Goal: Transaction & Acquisition: Purchase product/service

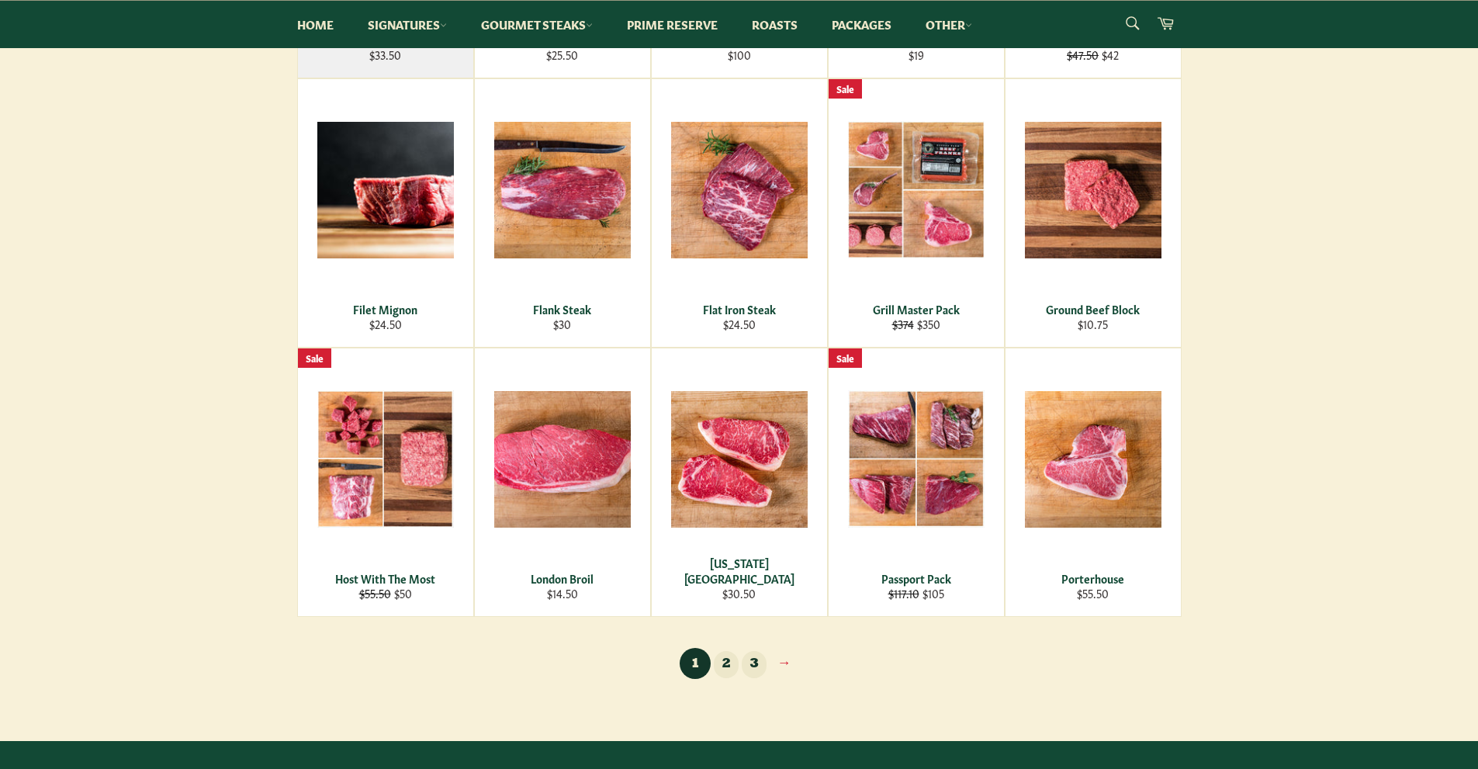
scroll to position [807, 0]
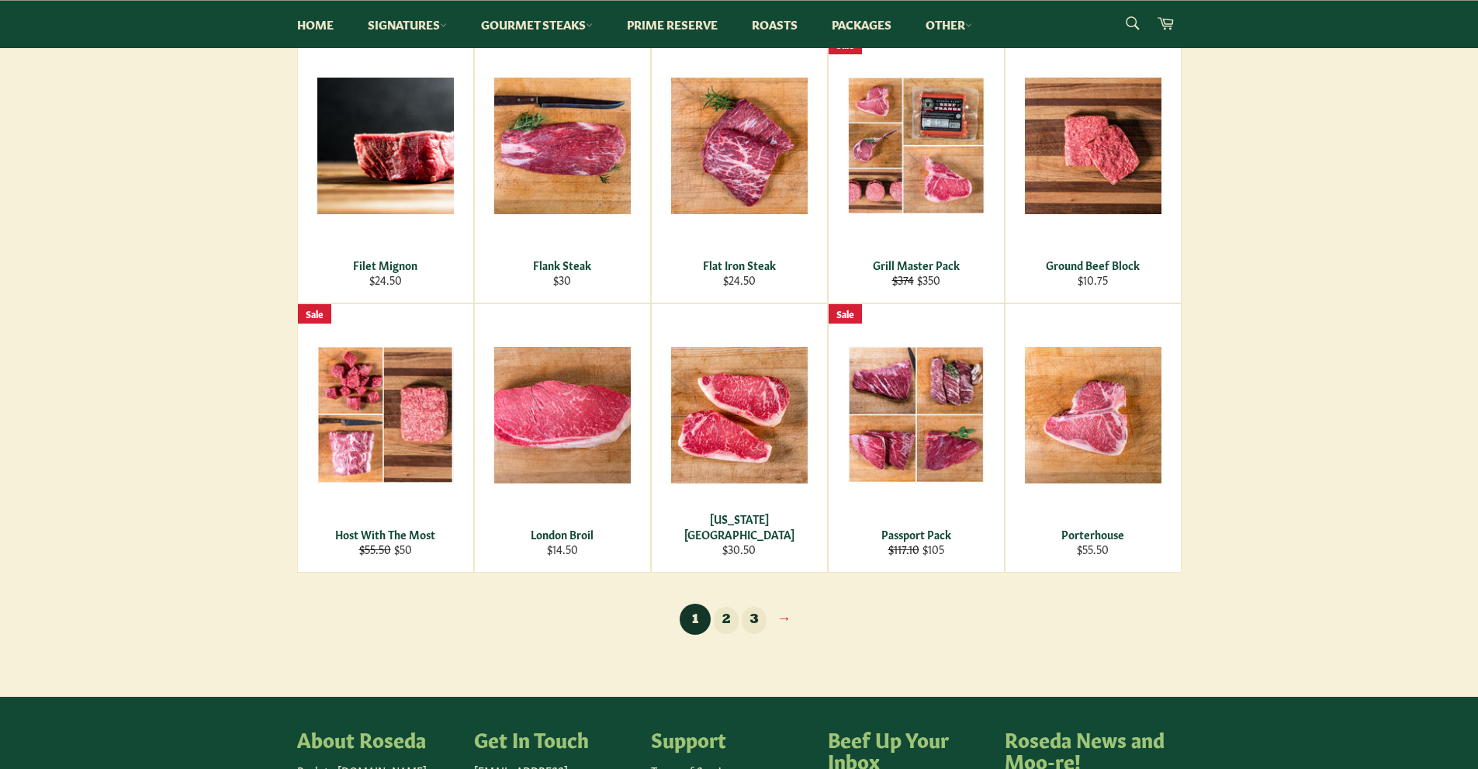
click at [725, 616] on link "2" at bounding box center [726, 620] width 25 height 27
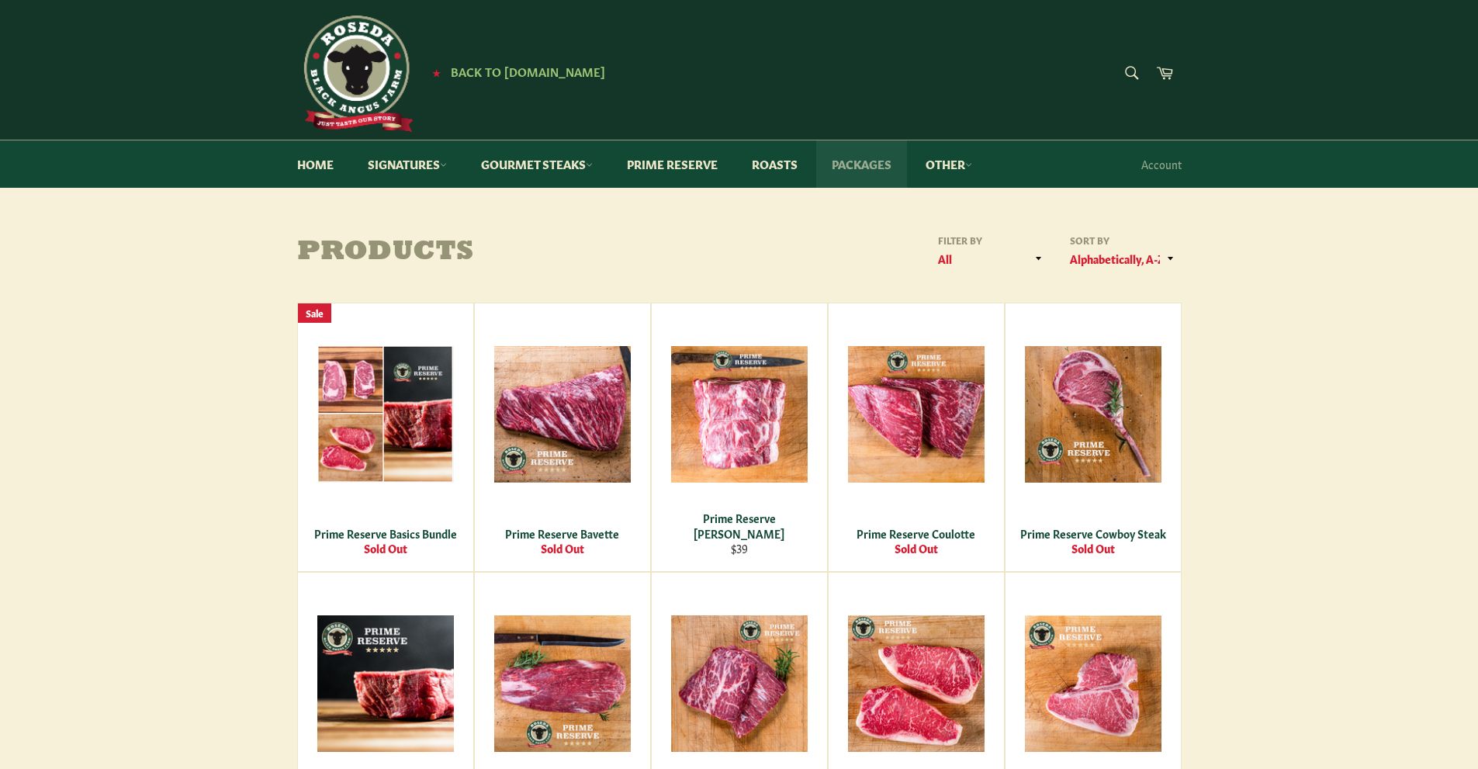
click at [873, 161] on link "Packages" at bounding box center [861, 163] width 91 height 47
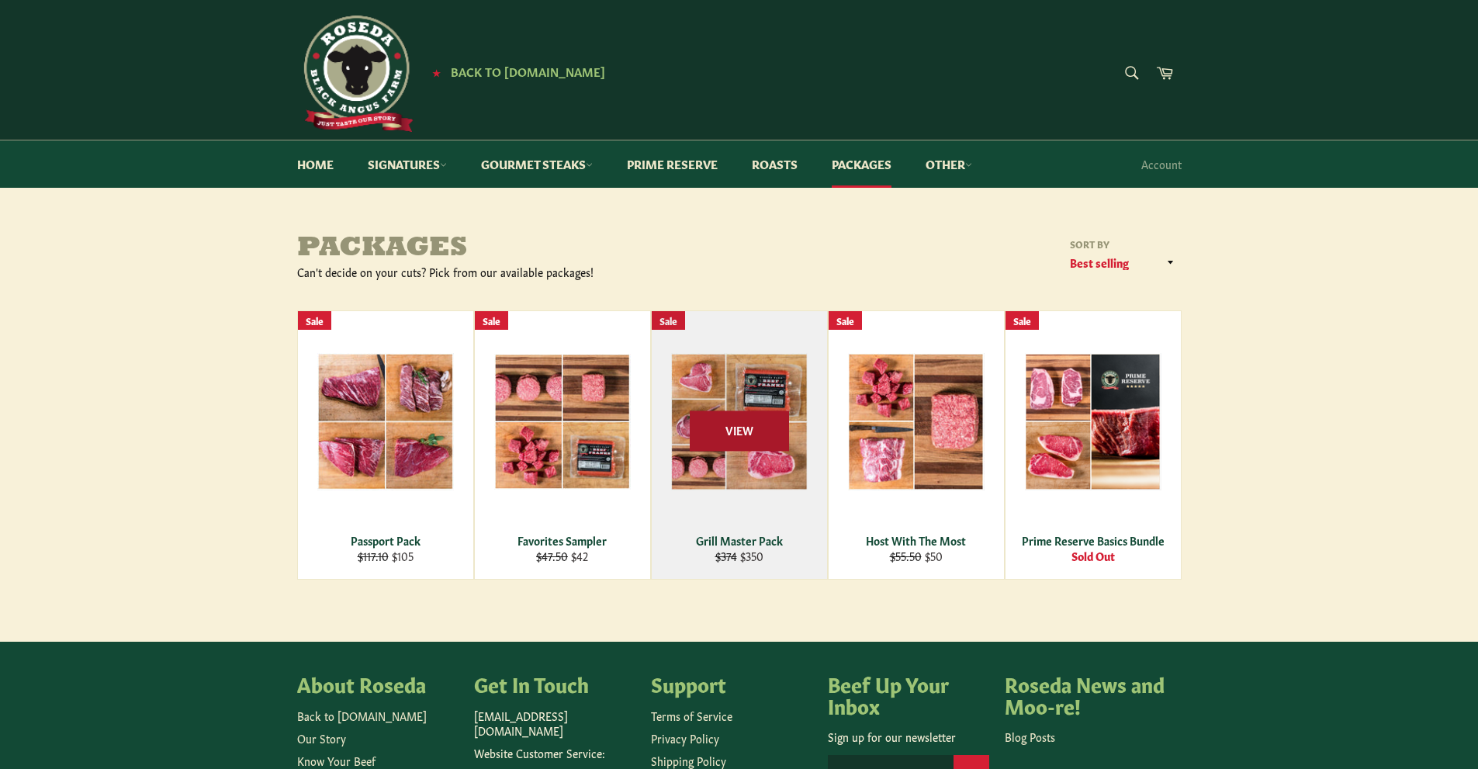
click at [719, 413] on span "View" at bounding box center [739, 431] width 99 height 40
